Goal: Task Accomplishment & Management: Use online tool/utility

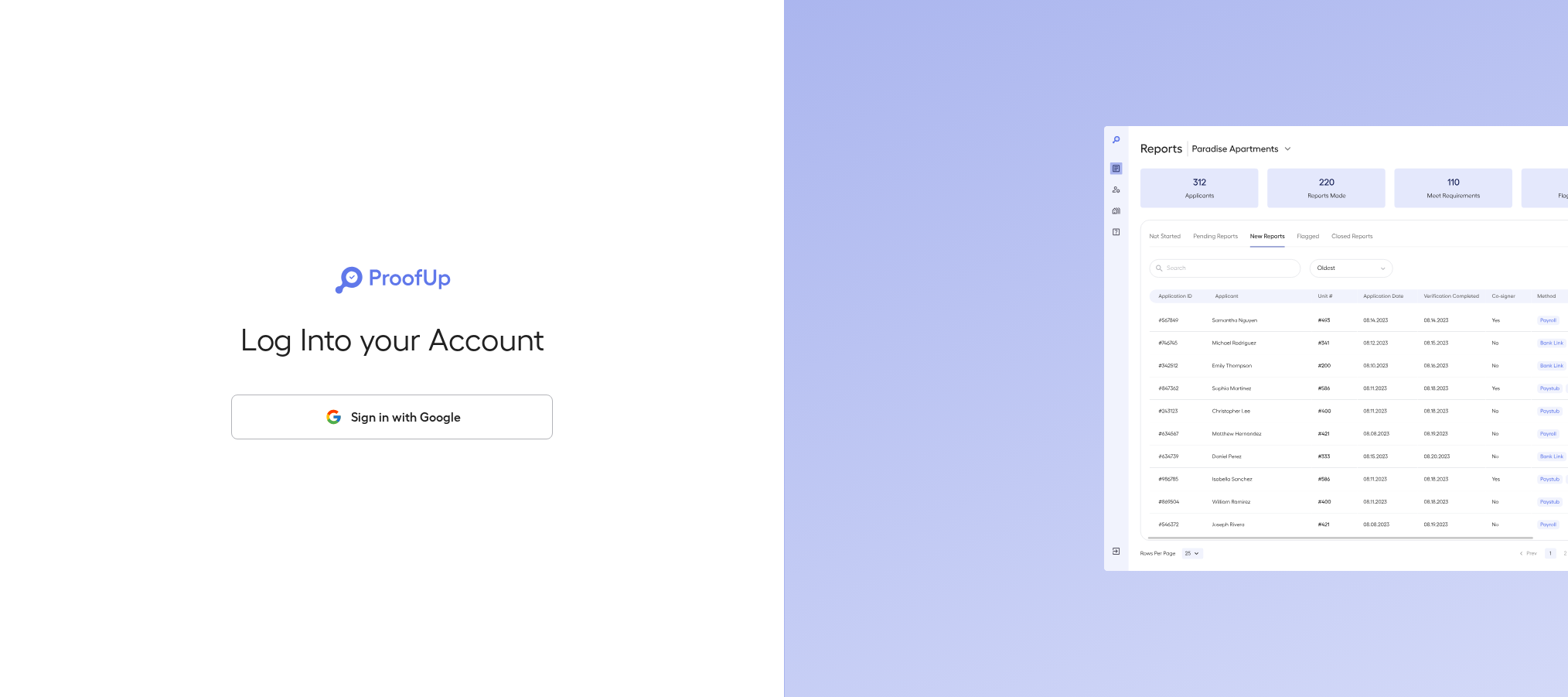
click at [497, 415] on button "Sign in with Google" at bounding box center [392, 416] width 322 height 45
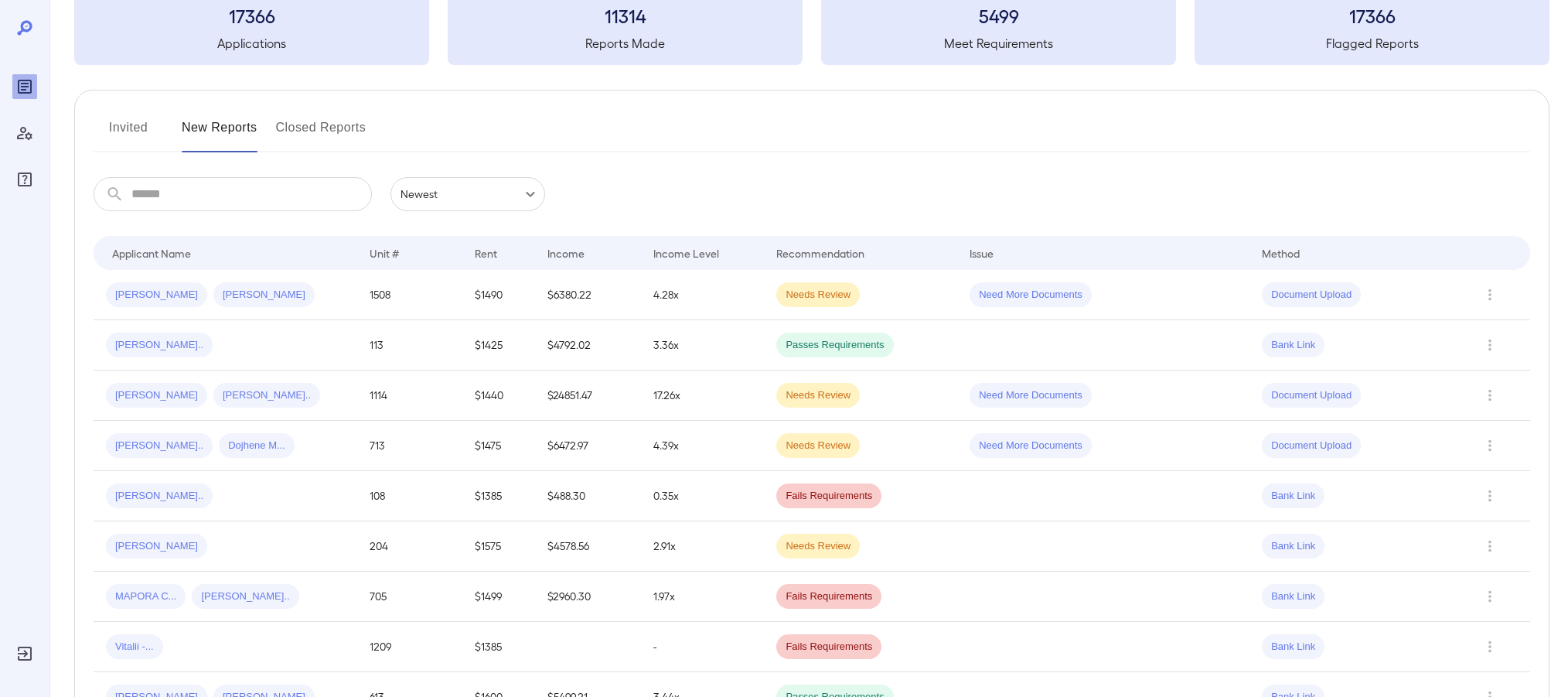
scroll to position [100, 0]
click at [110, 119] on button "Invited" at bounding box center [128, 136] width 69 height 37
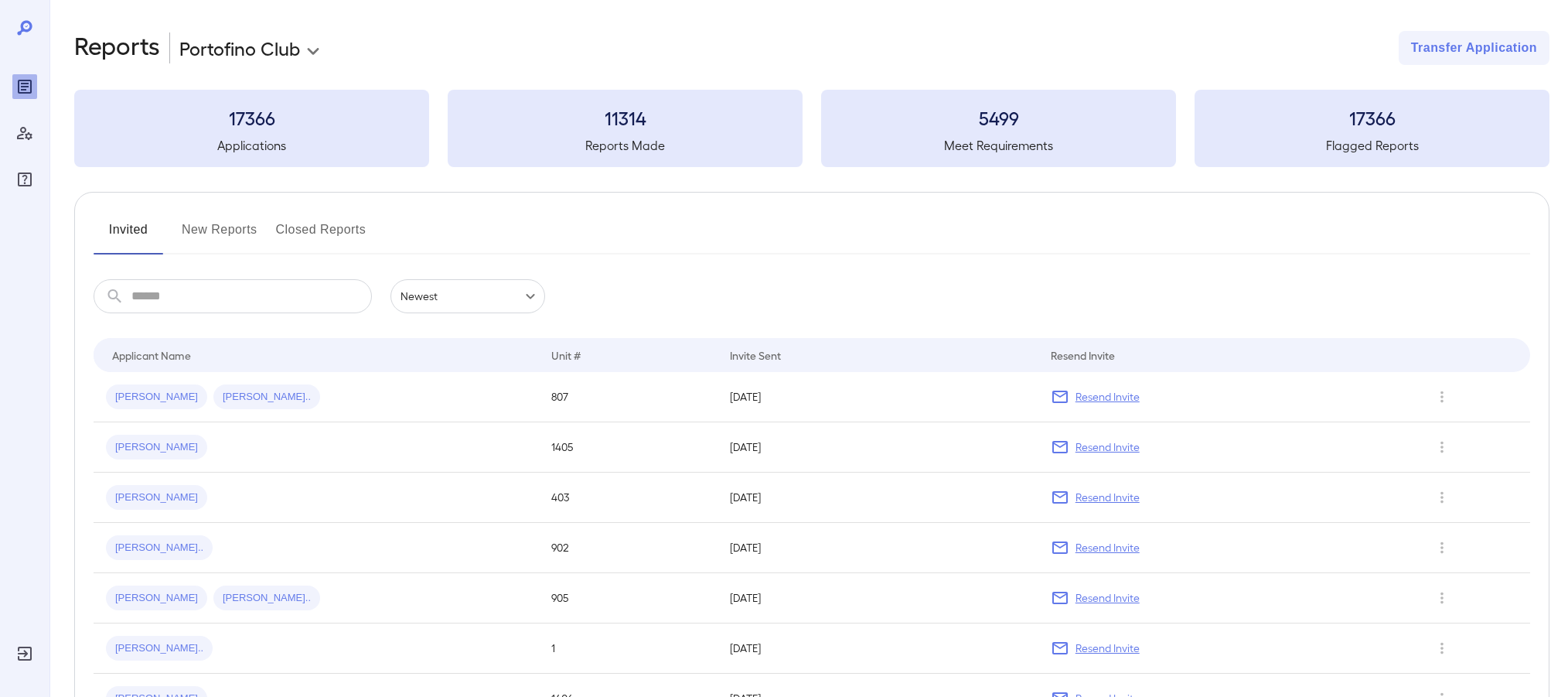
click at [136, 234] on button "Invited" at bounding box center [128, 235] width 69 height 37
click at [505, 302] on body "**********" at bounding box center [784, 348] width 1568 height 697
click at [505, 302] on div at bounding box center [784, 348] width 1568 height 697
click at [232, 232] on button "New Reports" at bounding box center [219, 235] width 76 height 37
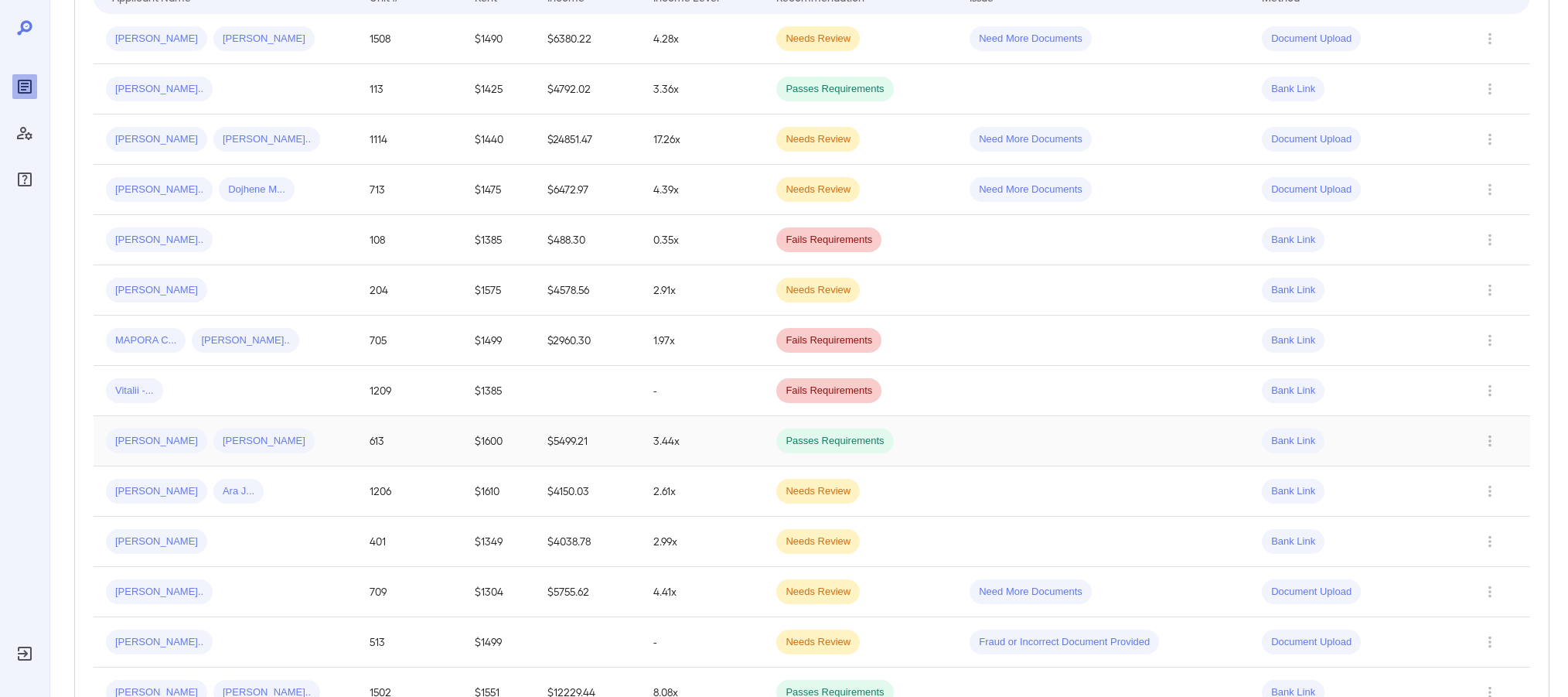
scroll to position [361, 0]
click at [235, 388] on div "Vitalii -..." at bounding box center [226, 388] width 239 height 25
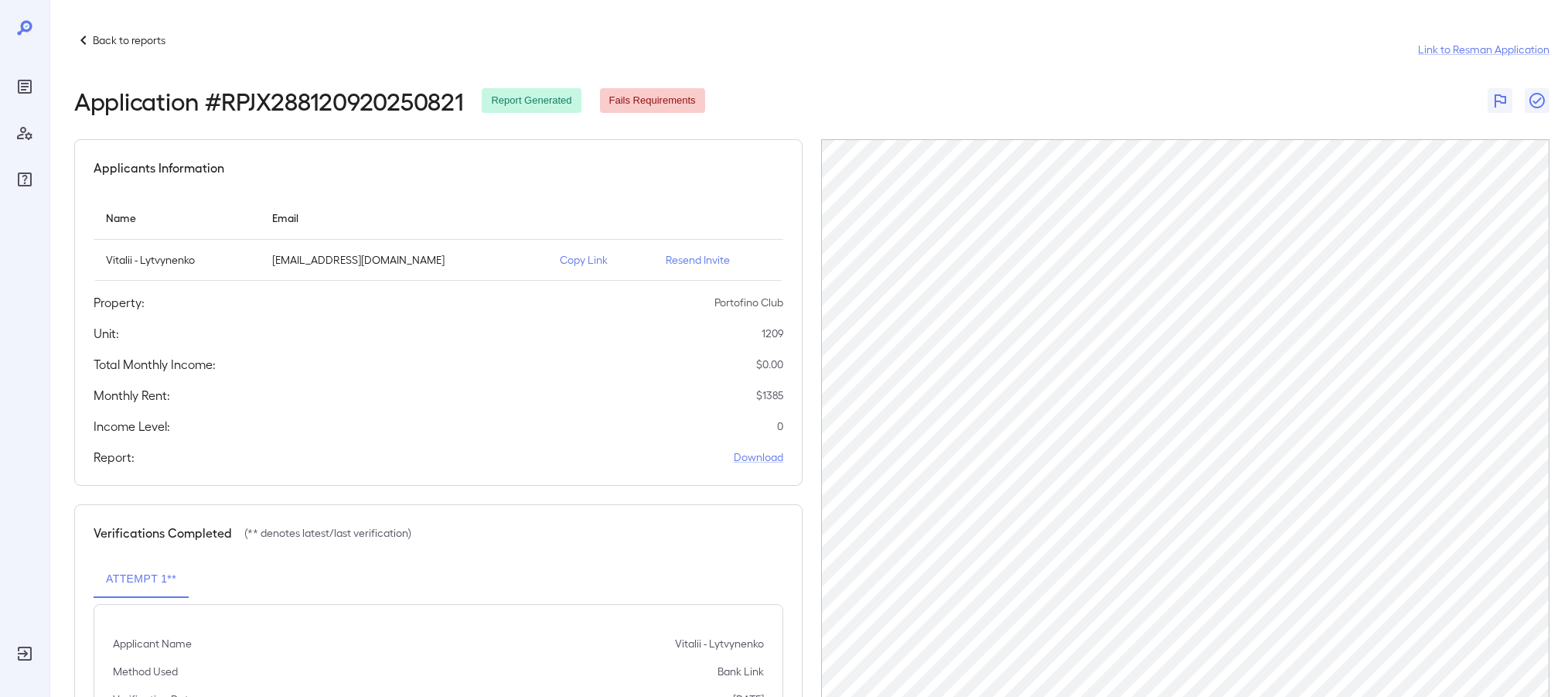
click at [560, 261] on p "Copy Link" at bounding box center [601, 260] width 82 height 15
click at [93, 45] on p "Back to reports" at bounding box center [129, 40] width 73 height 15
